Goal: Task Accomplishment & Management: Manage account settings

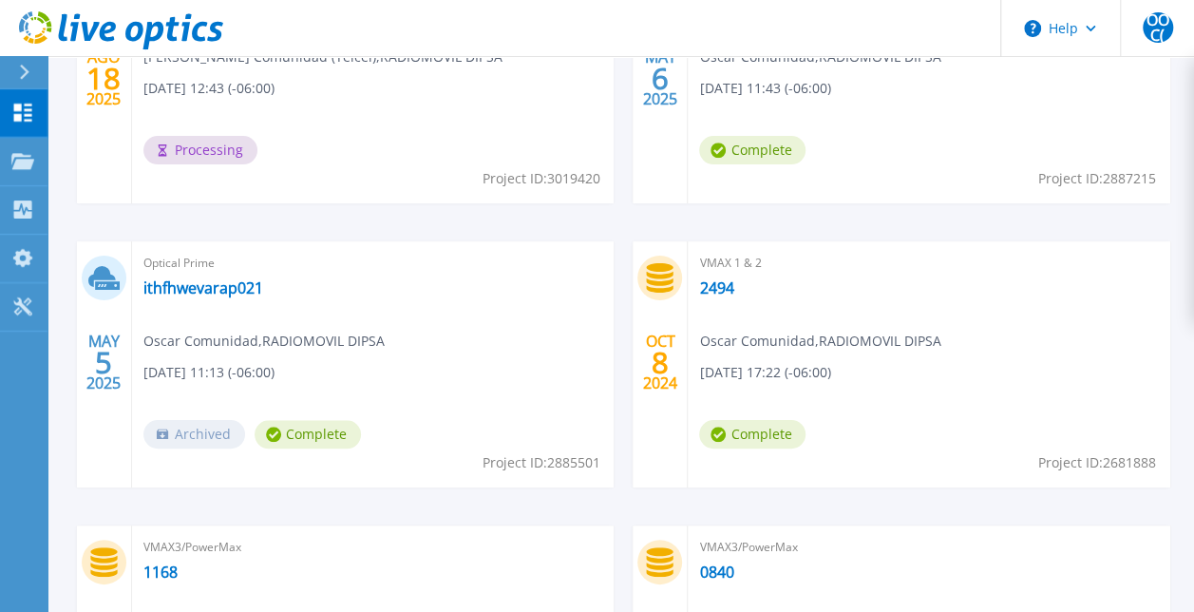
scroll to position [712, 0]
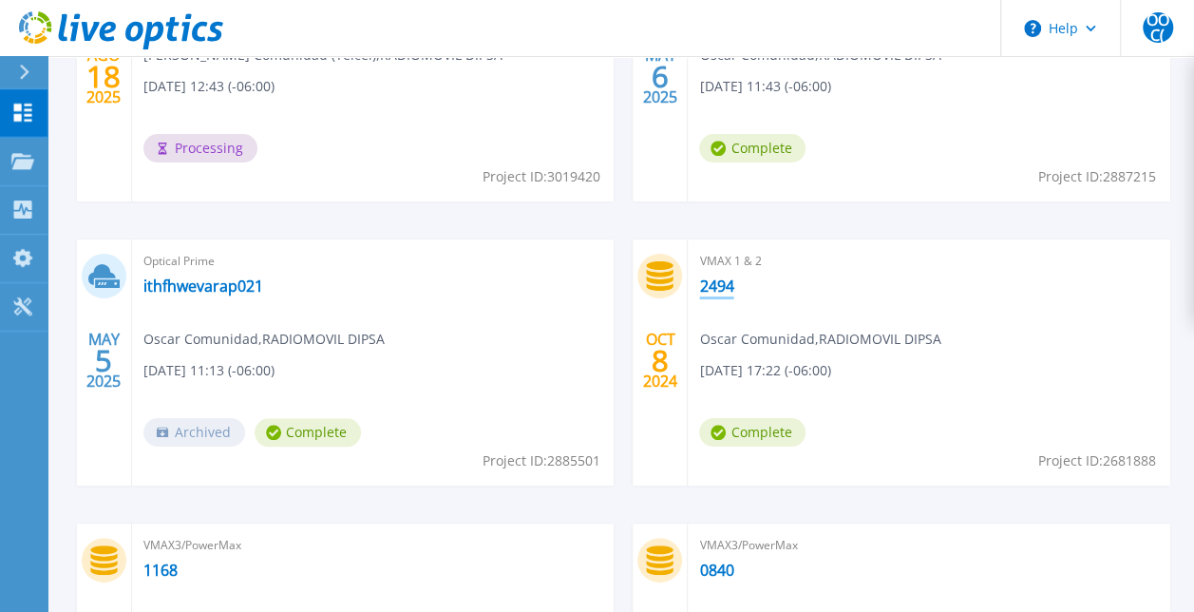
click at [714, 282] on link "2494" at bounding box center [716, 285] width 34 height 19
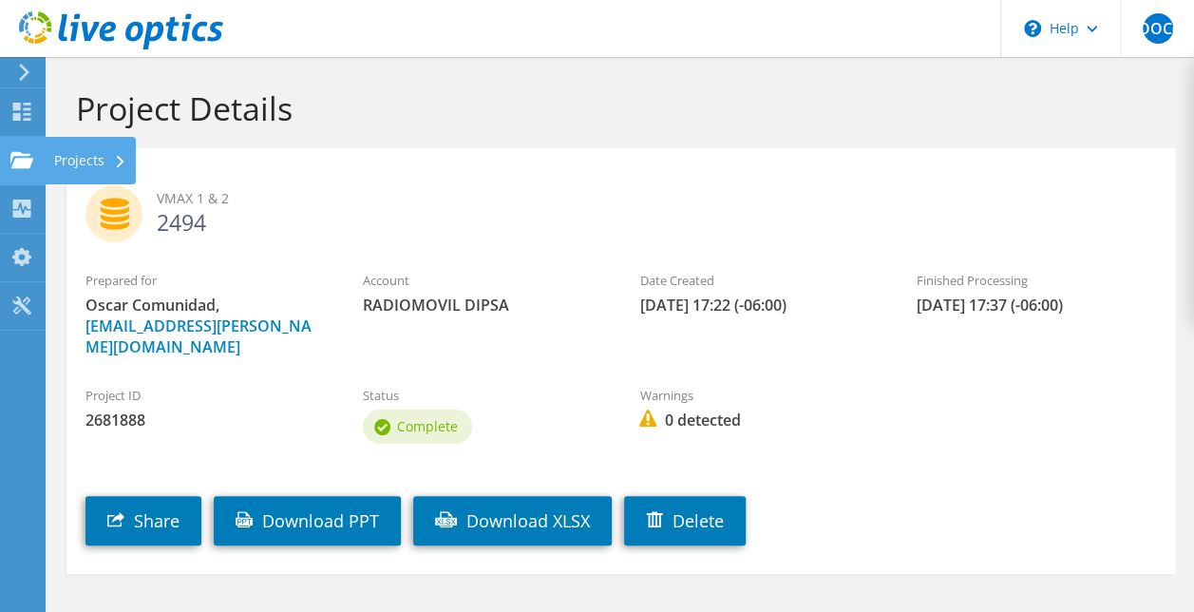
click at [17, 163] on use at bounding box center [21, 159] width 23 height 16
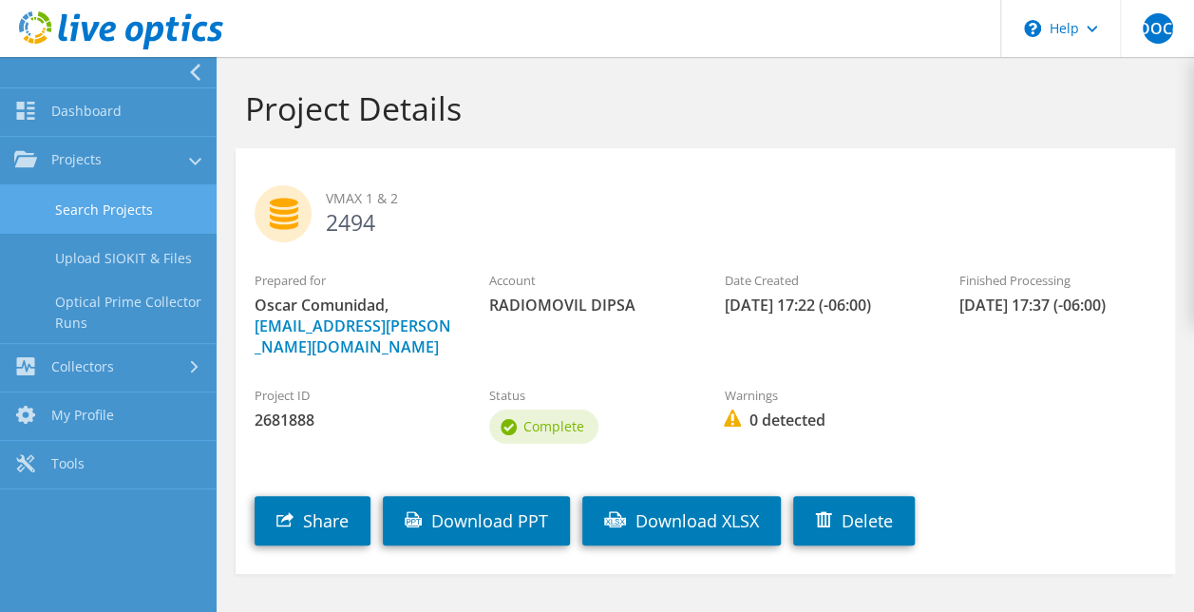
click at [72, 200] on link "Search Projects" at bounding box center [108, 209] width 217 height 48
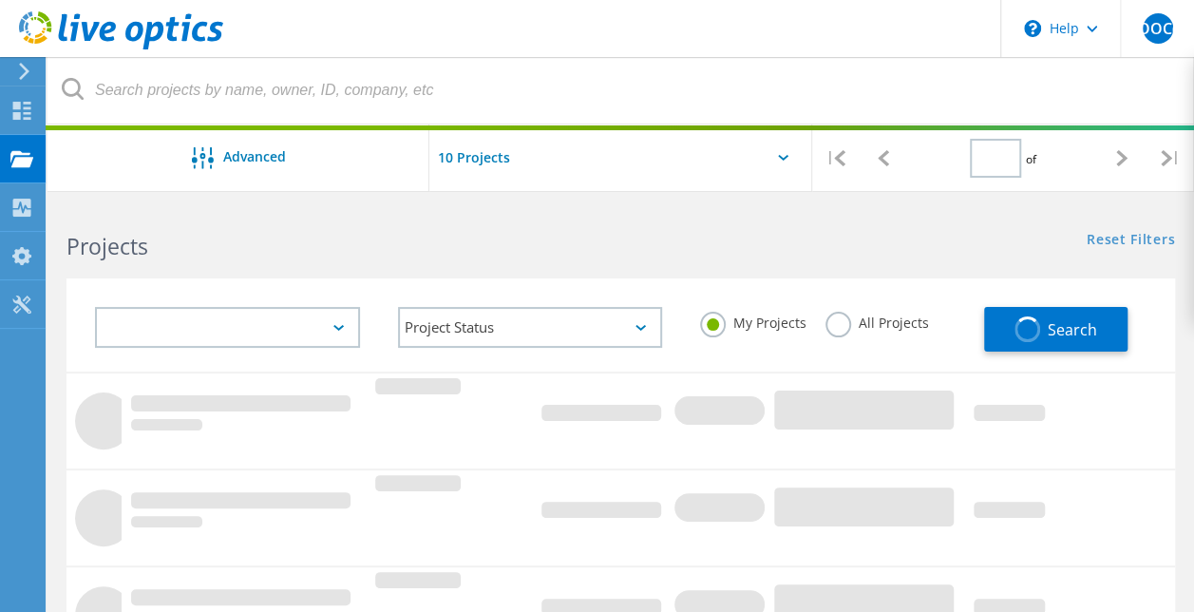
type input "1"
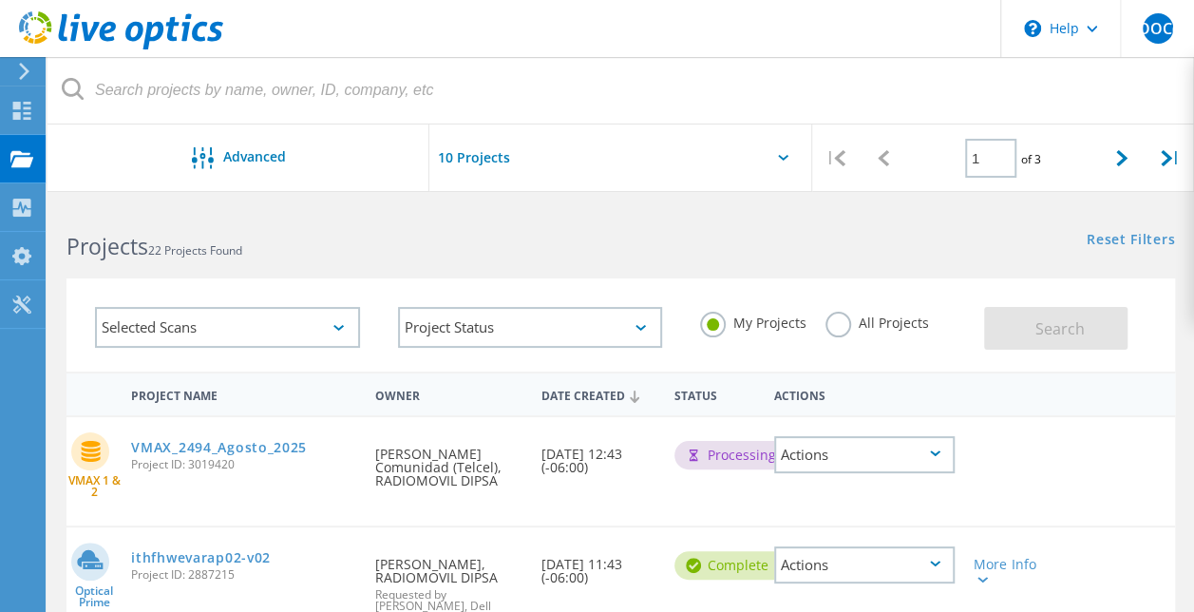
click at [1018, 485] on div "VMAX 1 & 2 VMAX_2494_Agosto_2025 Project ID: 3019420 Requested By Oscar Olea Co…" at bounding box center [621, 471] width 1109 height 108
click at [263, 446] on link "VMAX_2494_Agosto_2025" at bounding box center [219, 447] width 176 height 13
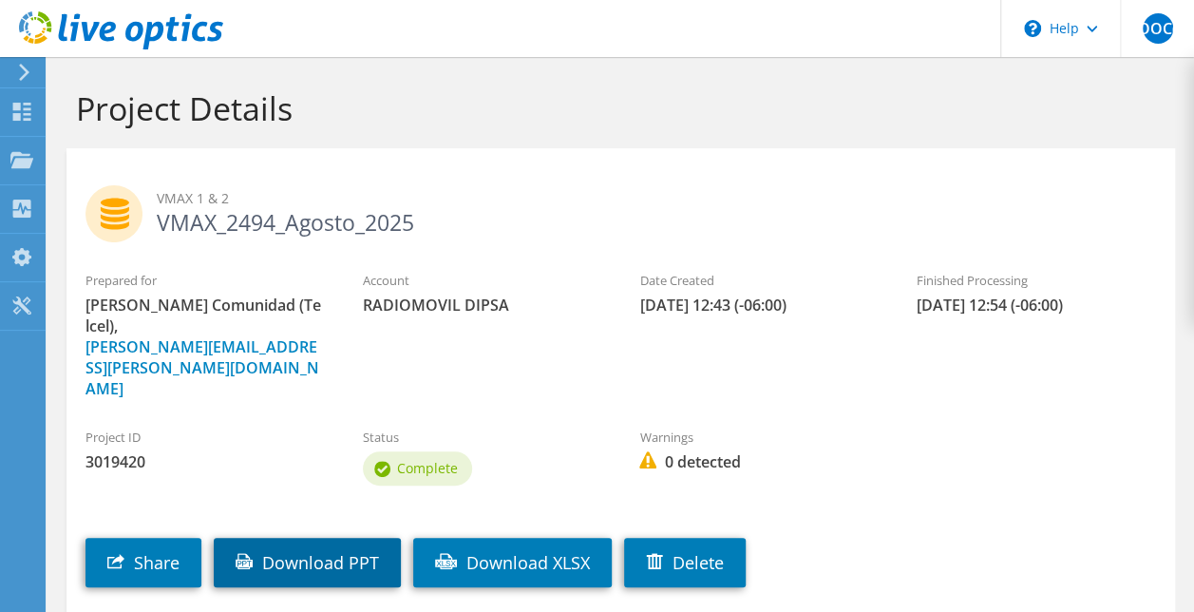
click at [332, 538] on link "Download PPT" at bounding box center [307, 562] width 187 height 49
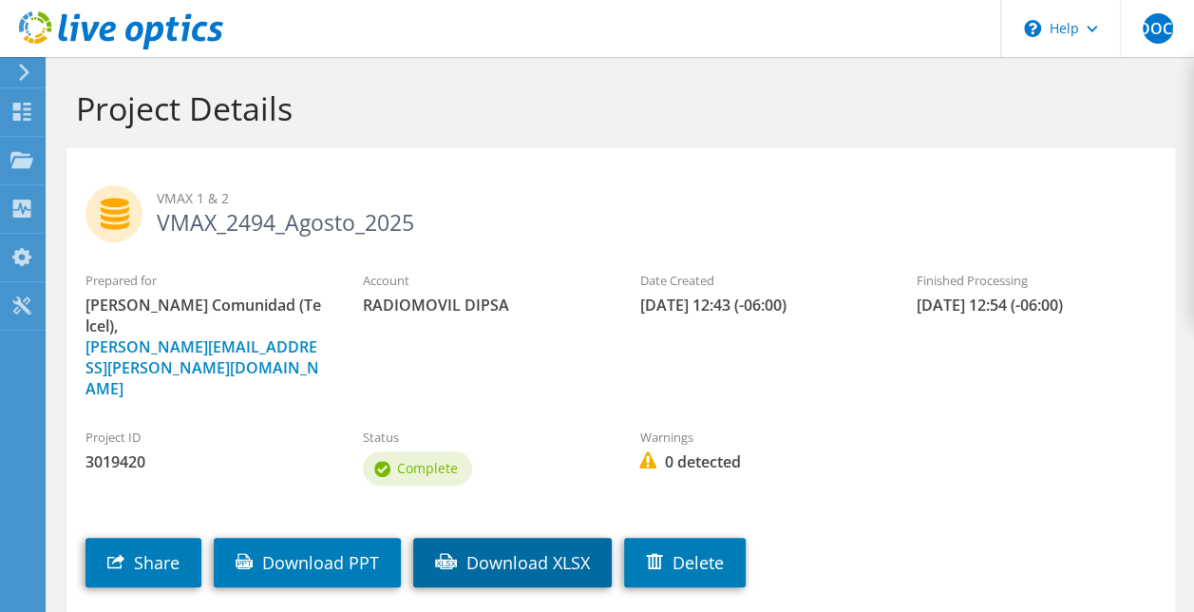
click at [537, 538] on link "Download XLSX" at bounding box center [512, 562] width 199 height 49
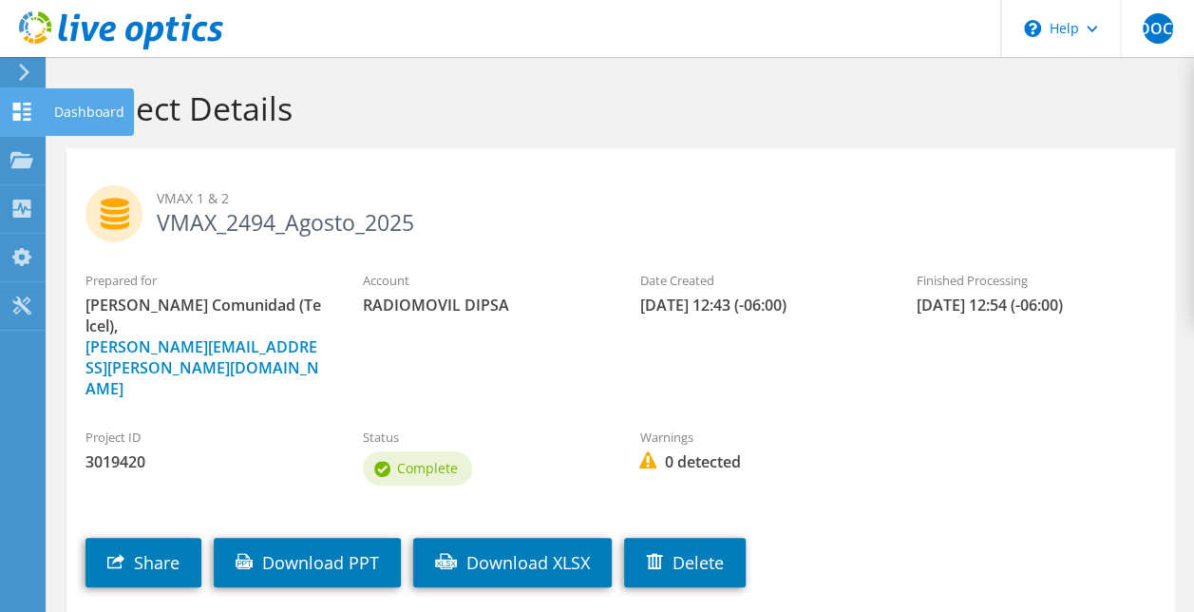
click at [27, 105] on use at bounding box center [22, 112] width 18 height 18
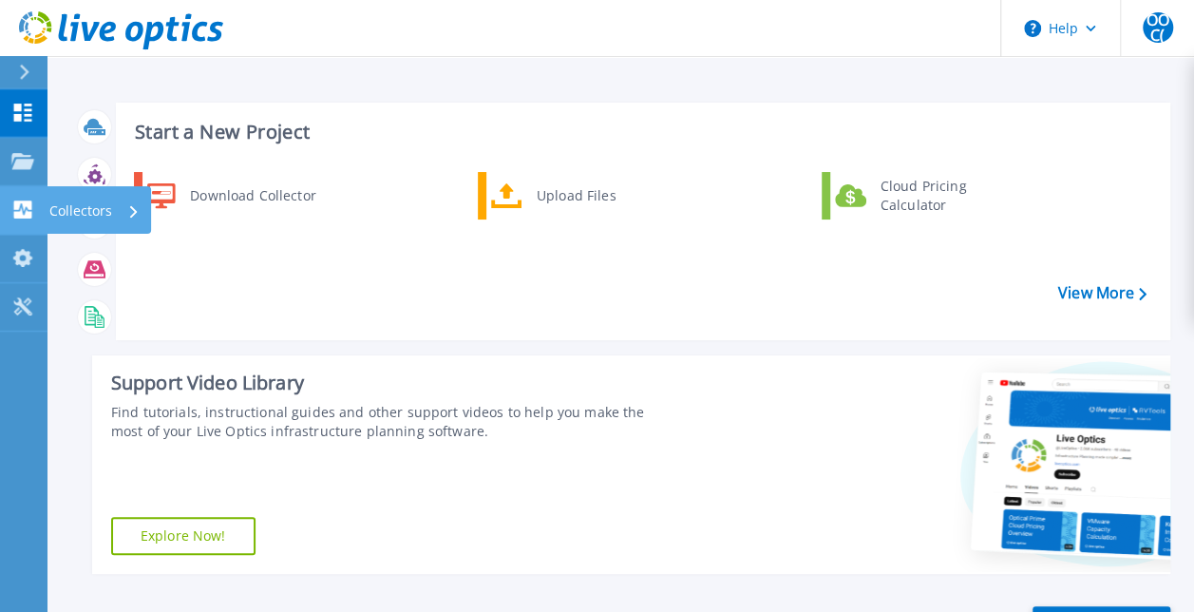
click at [30, 202] on icon at bounding box center [23, 209] width 18 height 18
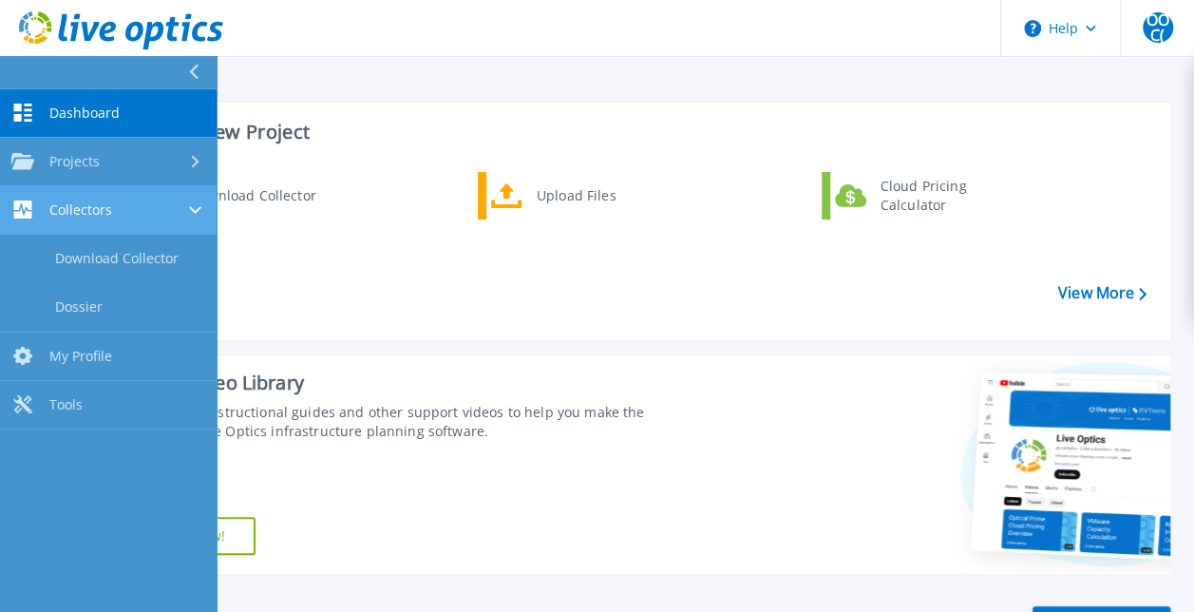
click at [30, 202] on icon at bounding box center [23, 209] width 18 height 18
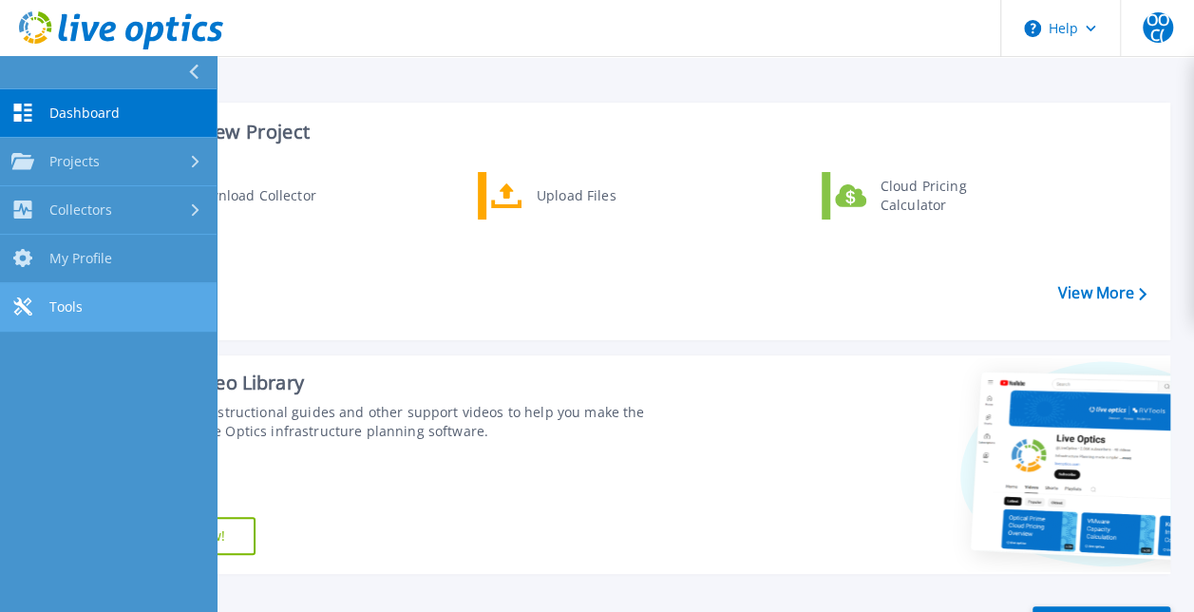
click at [73, 304] on span "Tools" at bounding box center [65, 306] width 33 height 17
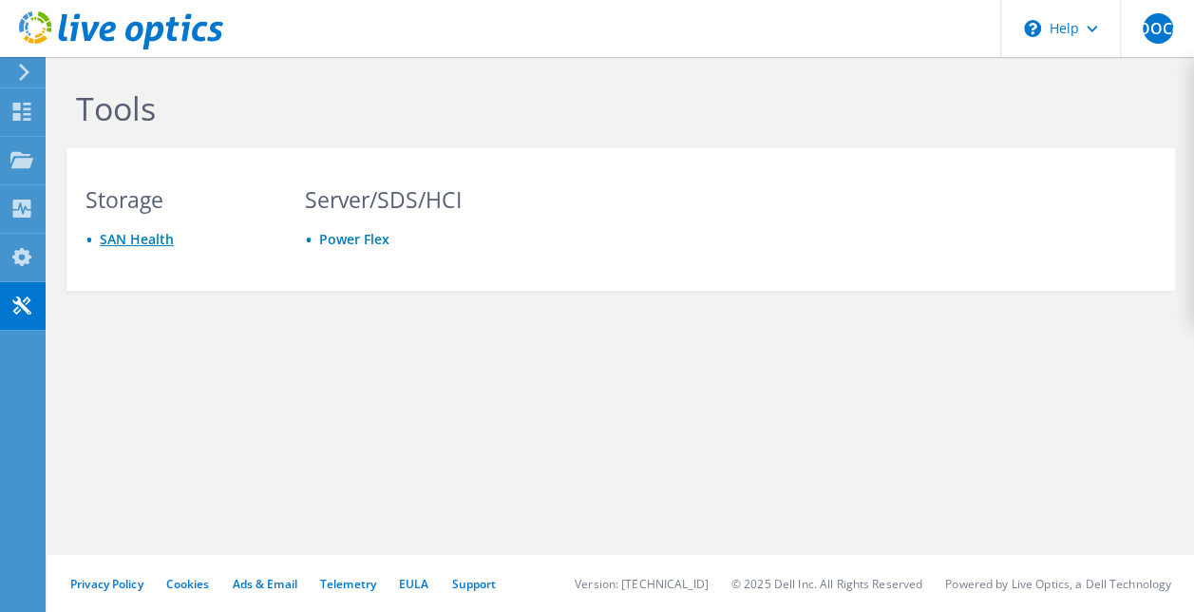
click at [148, 238] on link "SAN Health" at bounding box center [137, 239] width 74 height 18
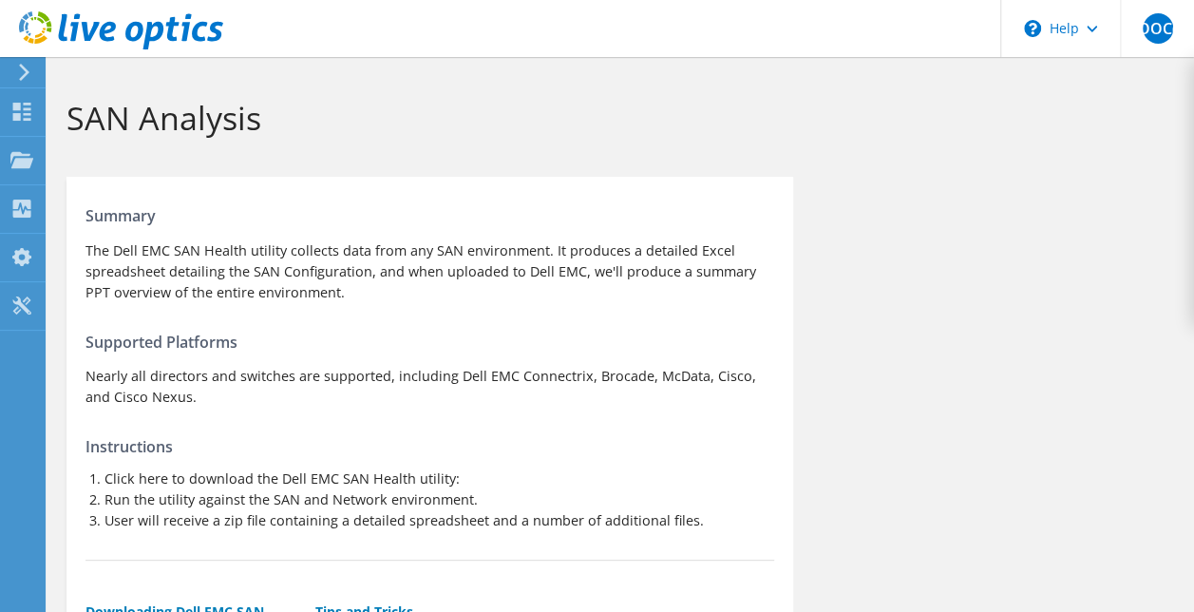
scroll to position [282, 0]
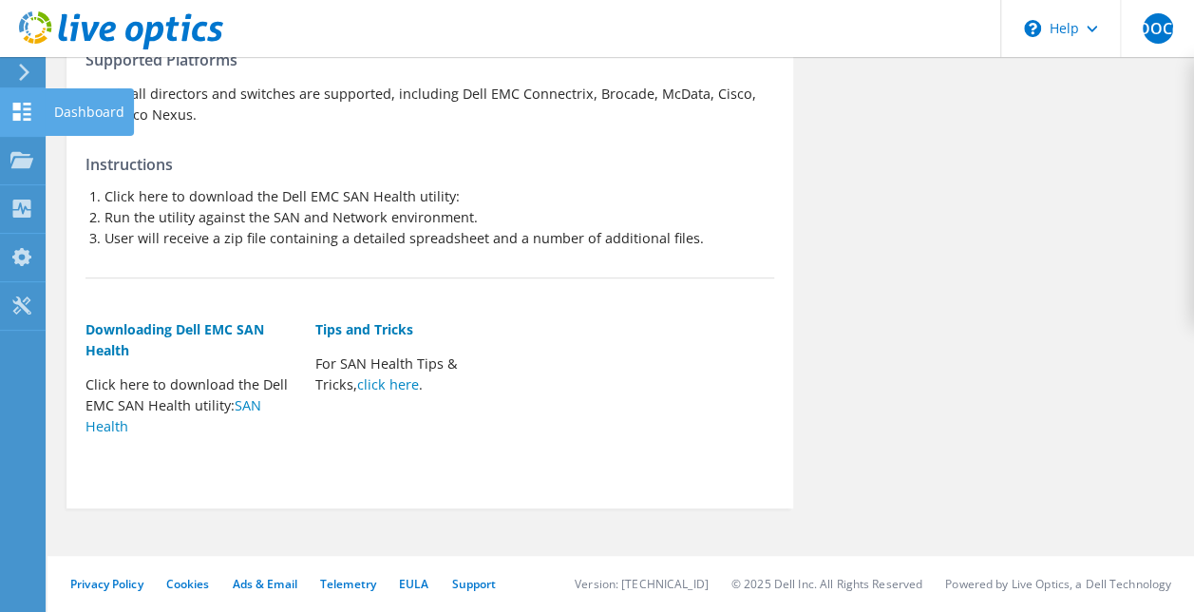
click at [28, 118] on use at bounding box center [22, 112] width 18 height 18
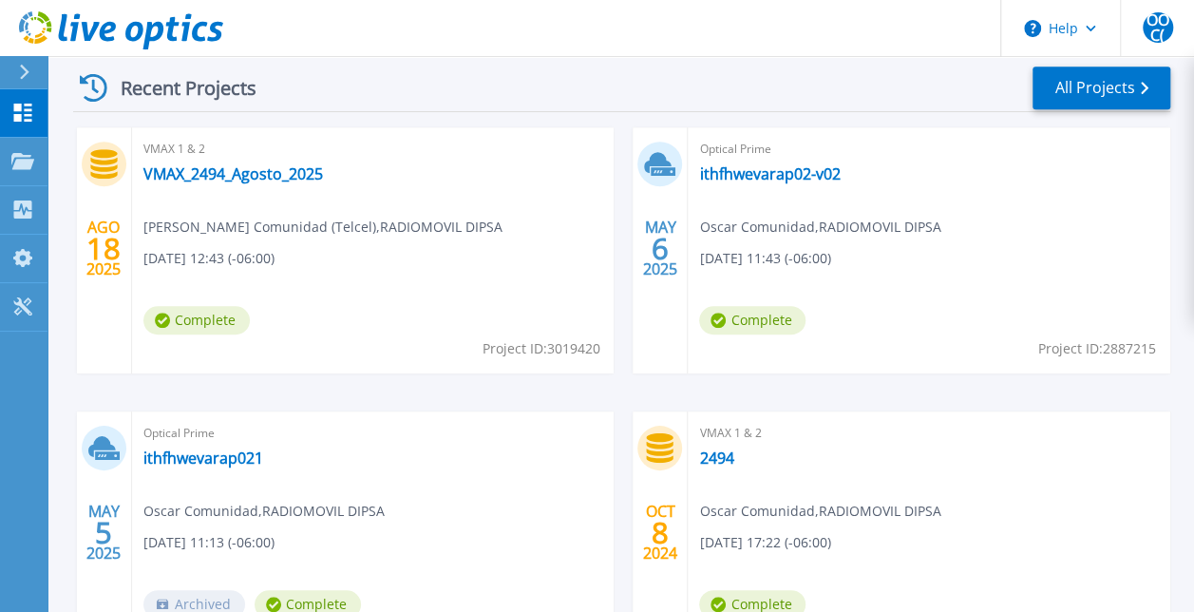
scroll to position [536, 0]
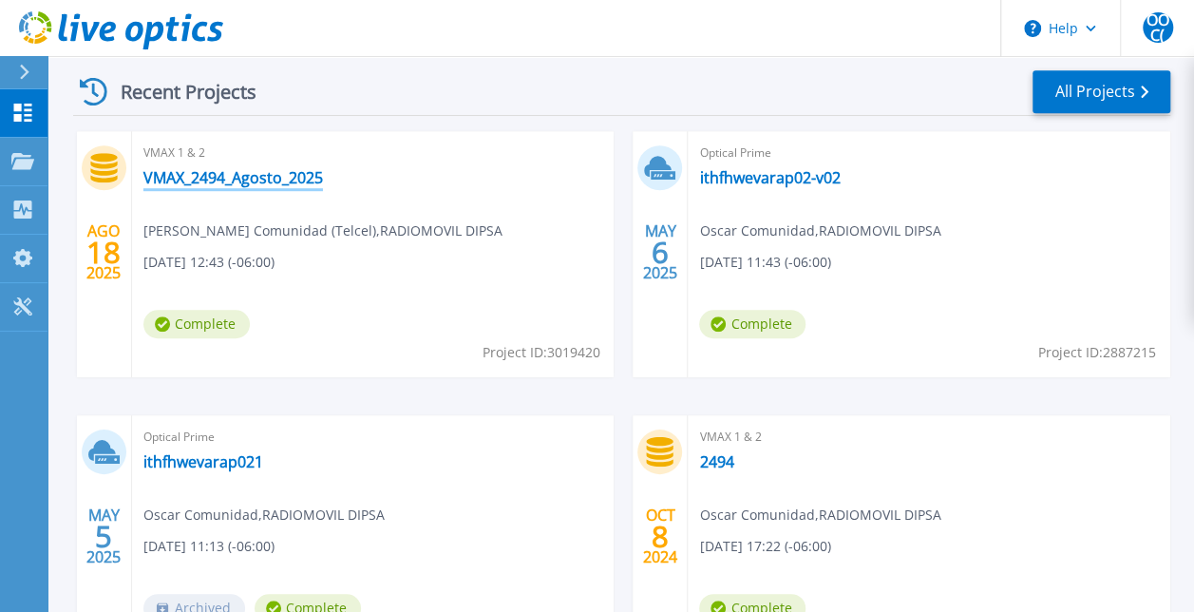
click at [247, 173] on link "VMAX_2494_Agosto_2025" at bounding box center [233, 177] width 180 height 19
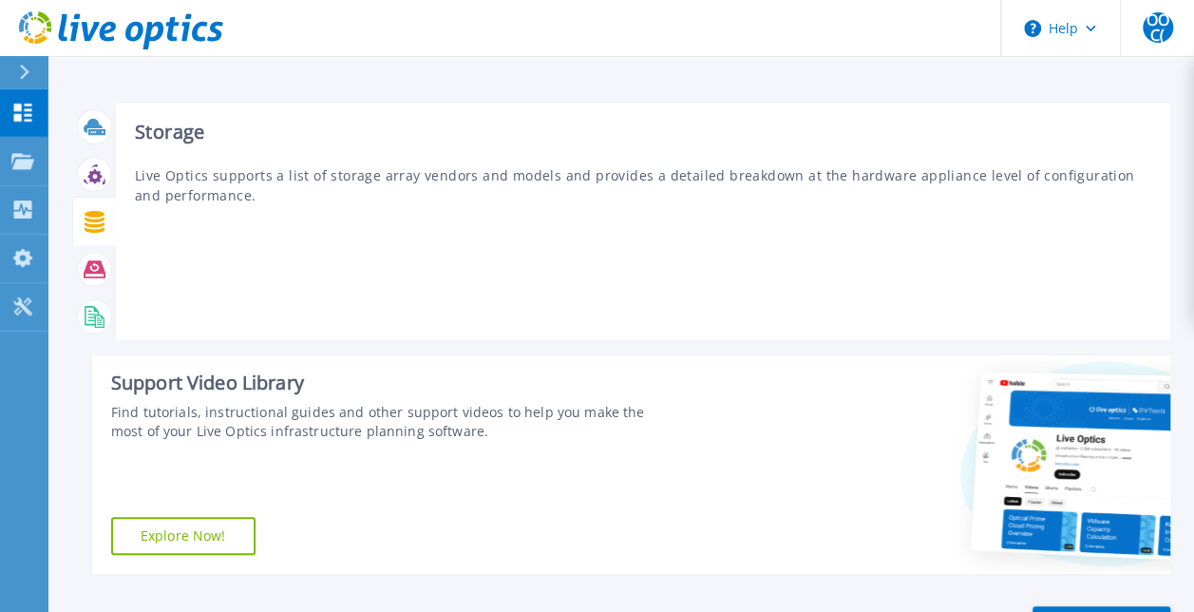
click at [103, 222] on icon at bounding box center [95, 222] width 22 height 22
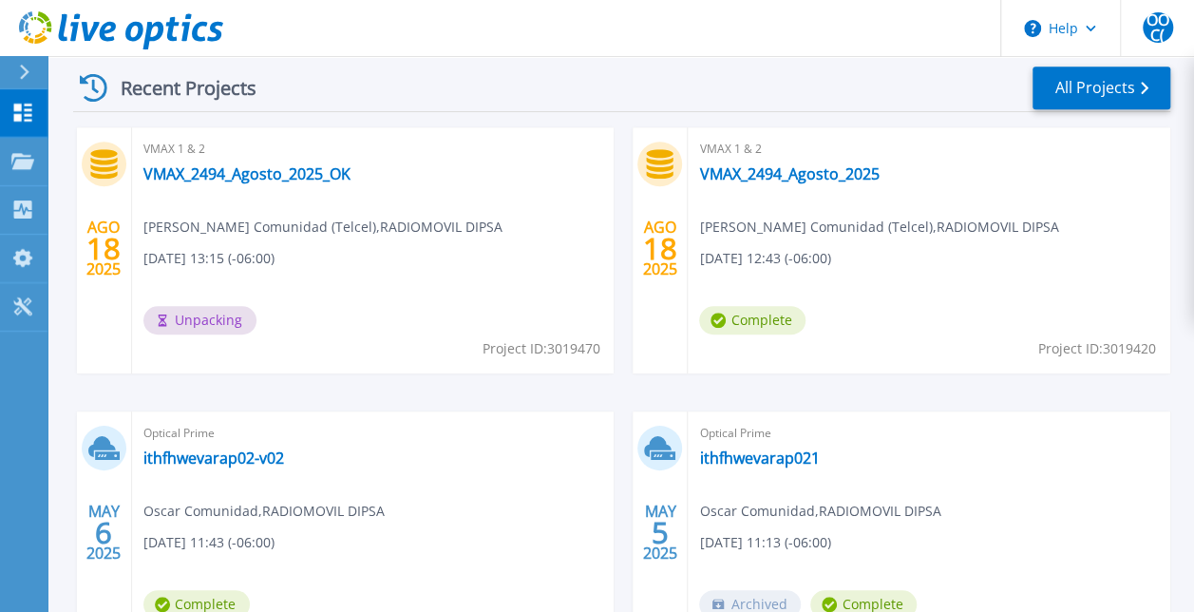
scroll to position [546, 0]
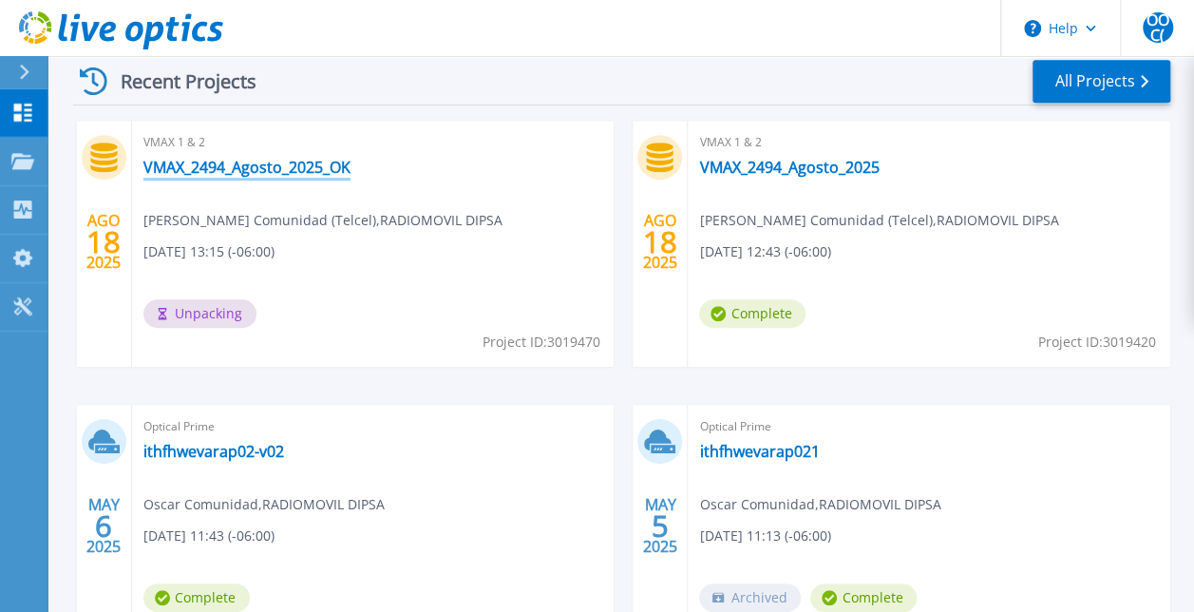
click at [241, 168] on link "VMAX_2494_Agosto_2025_OK" at bounding box center [246, 167] width 207 height 19
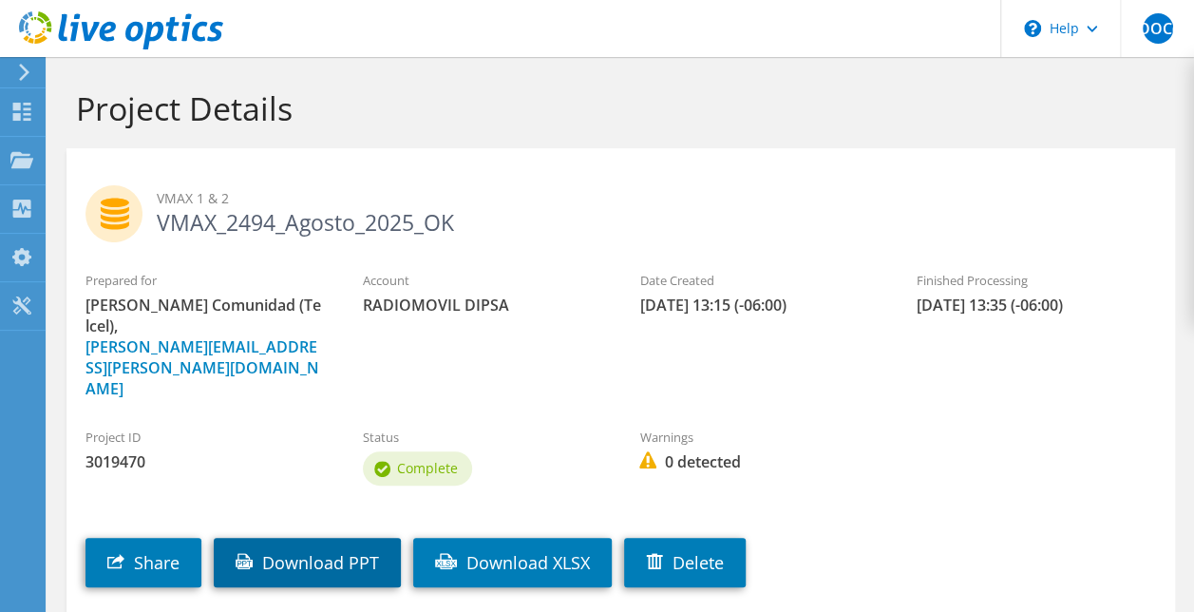
click at [323, 538] on link "Download PPT" at bounding box center [307, 562] width 187 height 49
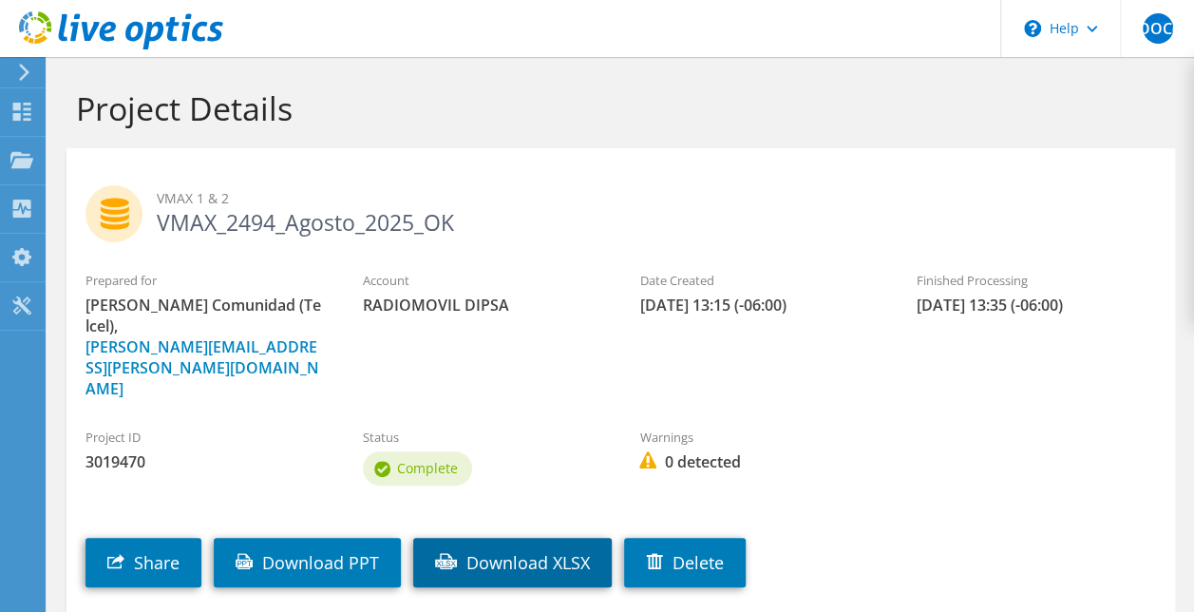
click at [504, 538] on link "Download XLSX" at bounding box center [512, 562] width 199 height 49
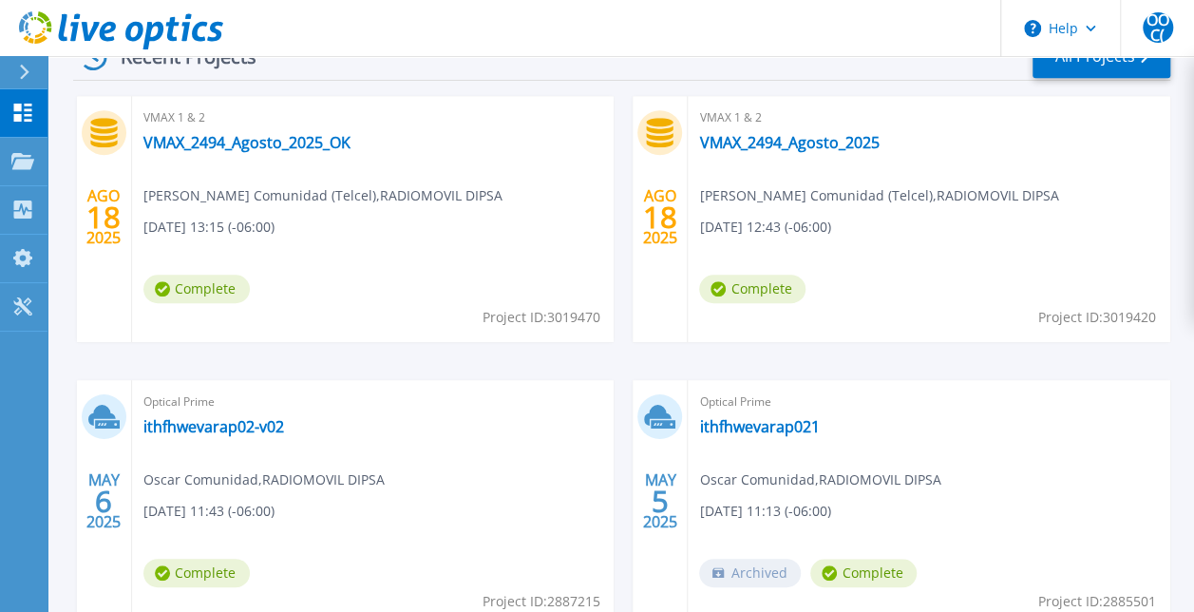
scroll to position [575, 0]
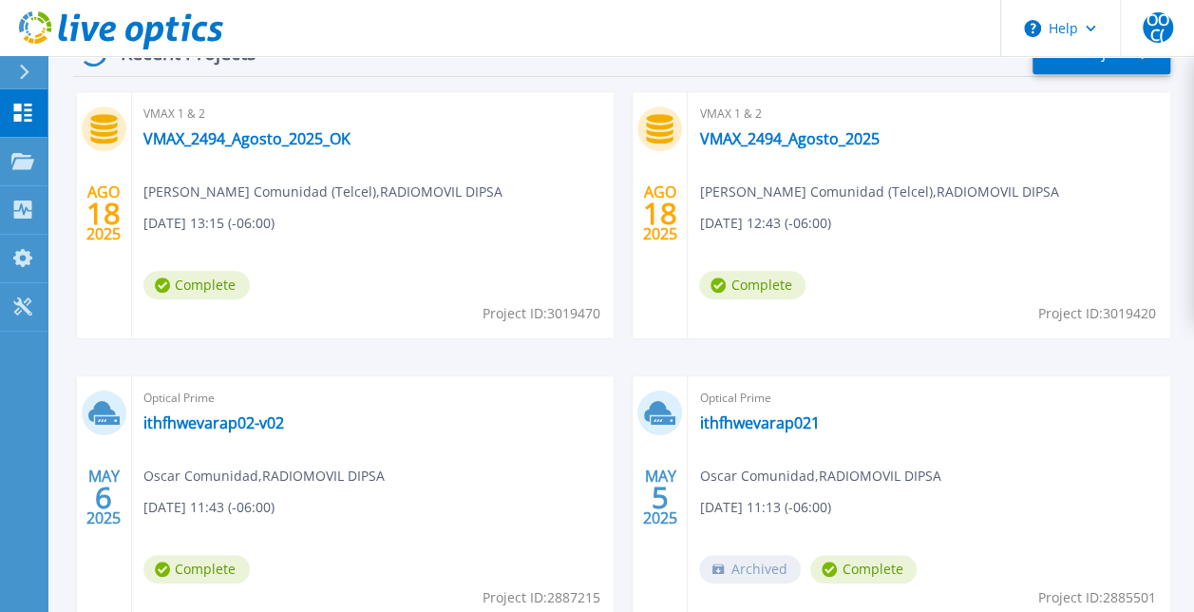
click at [999, 277] on div "VMAX 1 & 2 VMAX_2494_Agosto_2025 Oscar Olea Comunidad (Telcel) , RADIOMOVIL DIP…" at bounding box center [929, 215] width 483 height 246
drag, startPoint x: 999, startPoint y: 277, endPoint x: 1046, endPoint y: 271, distance: 47.0
click at [1046, 271] on div "VMAX 1 & 2 VMAX_2494_Agosto_2025 Oscar Olea Comunidad (Telcel) , RADIOMOVIL DIP…" at bounding box center [929, 215] width 483 height 246
click at [830, 144] on link "VMAX_2494_Agosto_2025" at bounding box center [789, 138] width 180 height 19
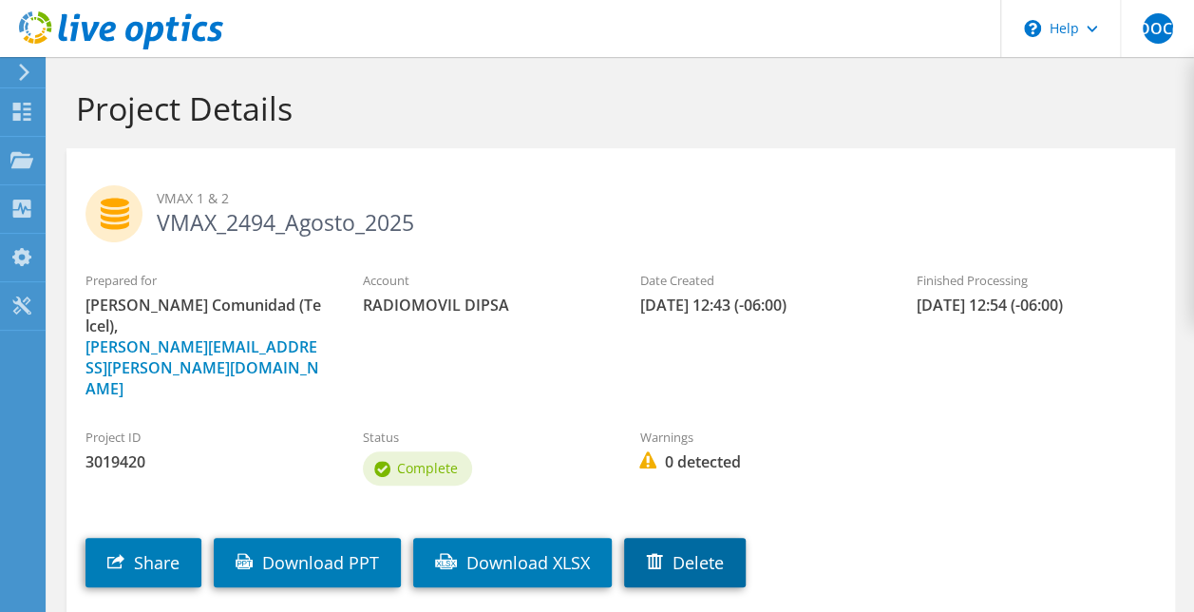
click at [713, 538] on link "Delete" at bounding box center [685, 562] width 122 height 49
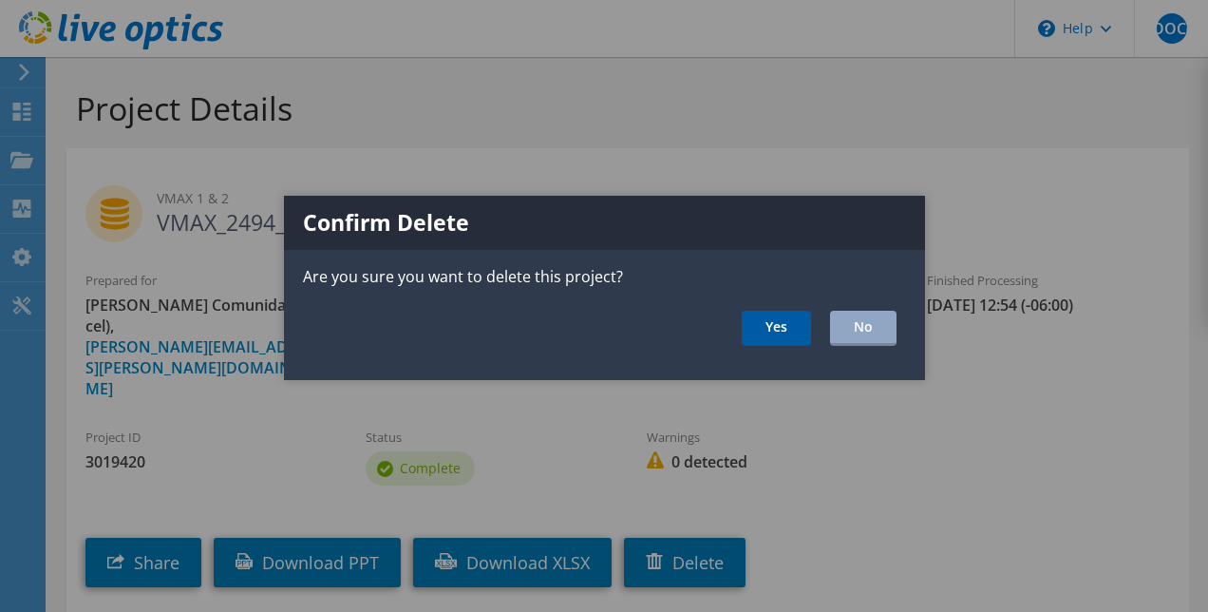
click at [779, 325] on link "Yes" at bounding box center [776, 328] width 69 height 35
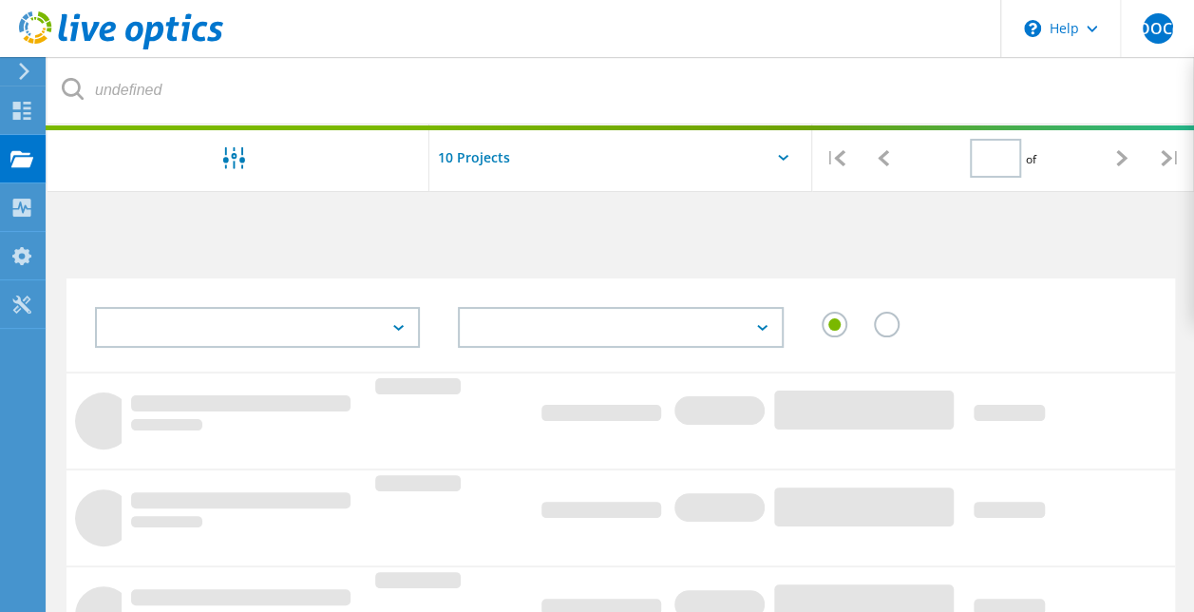
type input "1"
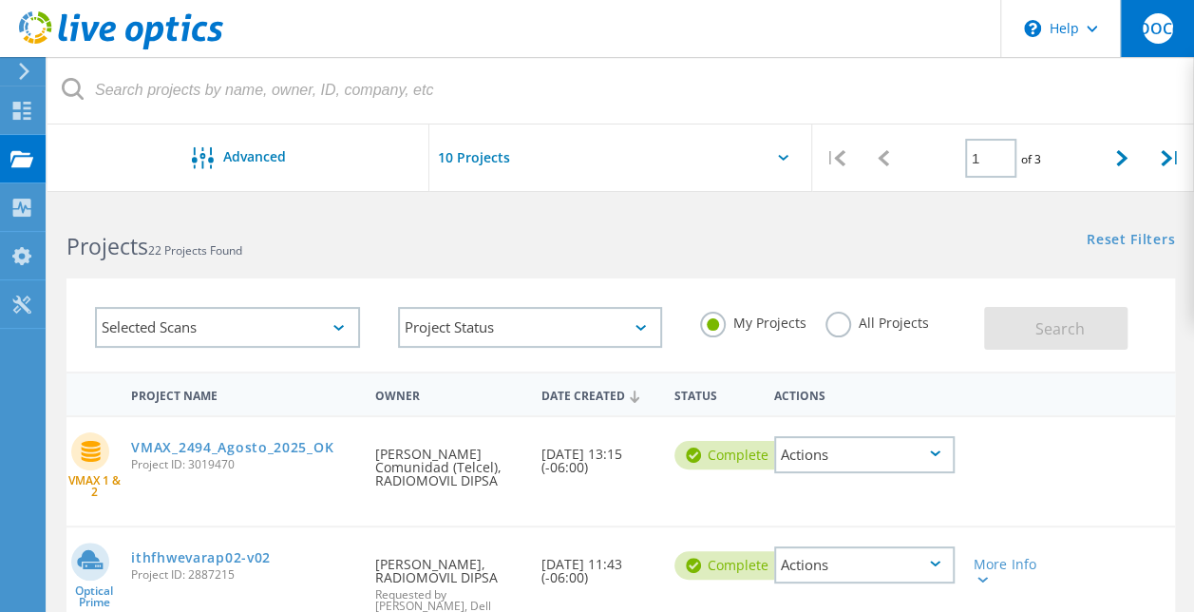
click at [1148, 35] on span "OOC(" at bounding box center [1158, 28] width 40 height 15
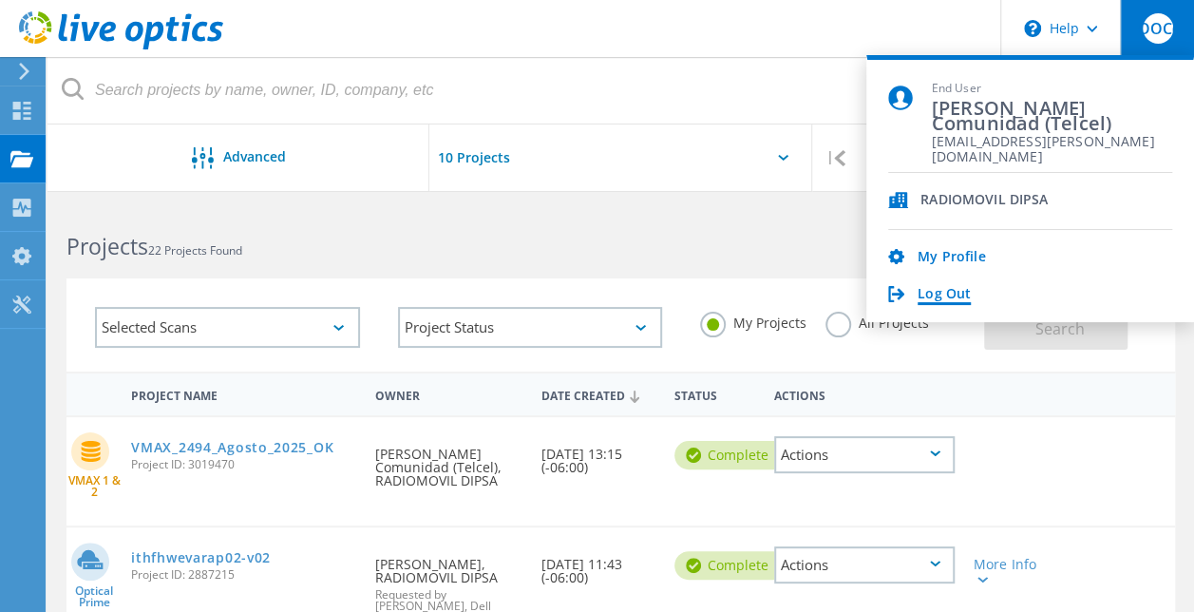
click at [934, 299] on link "Log Out" at bounding box center [944, 295] width 53 height 18
